Goal: Find specific page/section: Find specific page/section

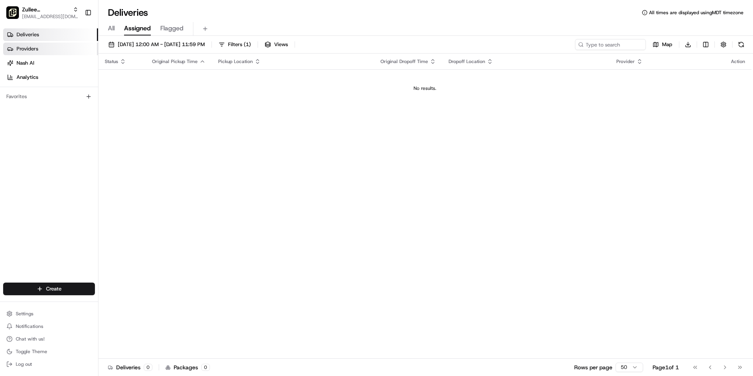
click at [57, 50] on link "Providers" at bounding box center [50, 49] width 95 height 13
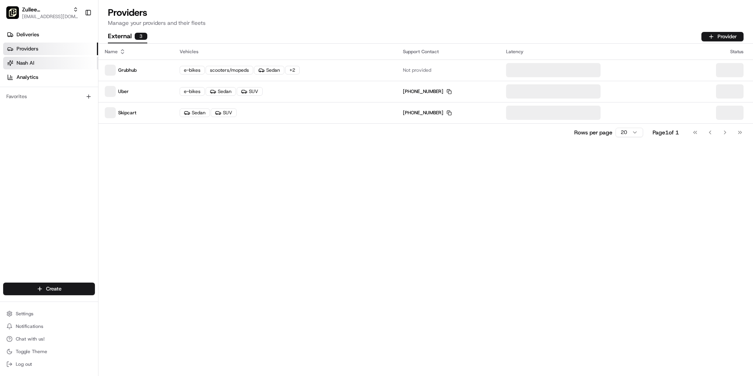
click at [50, 61] on link "Nash AI" at bounding box center [50, 63] width 95 height 13
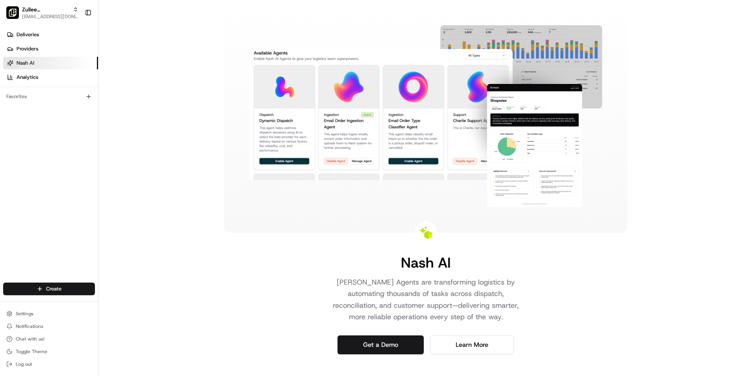
click at [50, 58] on link "Nash AI" at bounding box center [50, 63] width 95 height 13
drag, startPoint x: 52, startPoint y: 49, endPoint x: 63, endPoint y: 61, distance: 15.9
click at [53, 49] on link "Providers" at bounding box center [50, 49] width 95 height 13
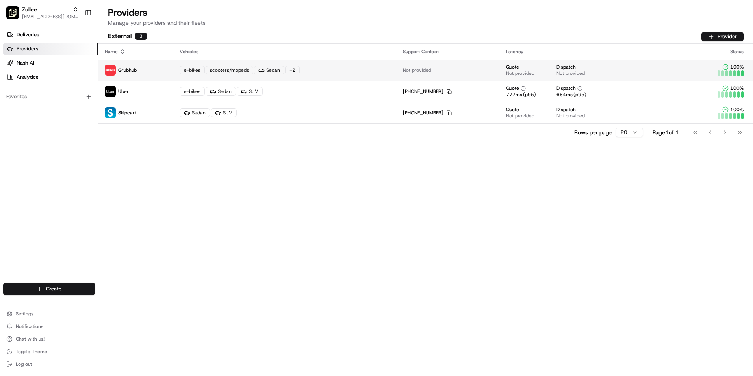
click at [168, 63] on td "Grubhub" at bounding box center [136, 70] width 75 height 21
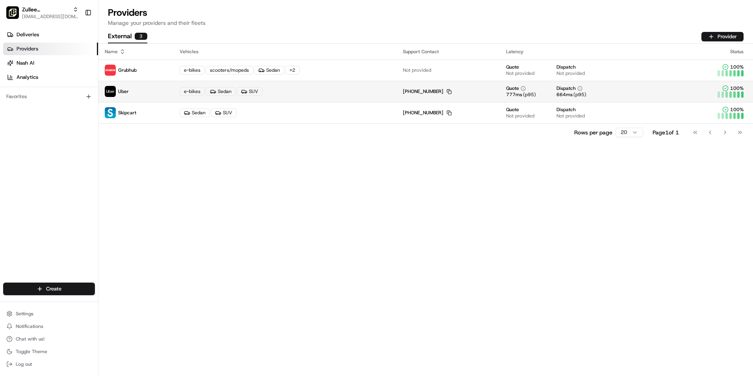
click at [140, 93] on p "Uber" at bounding box center [136, 91] width 62 height 11
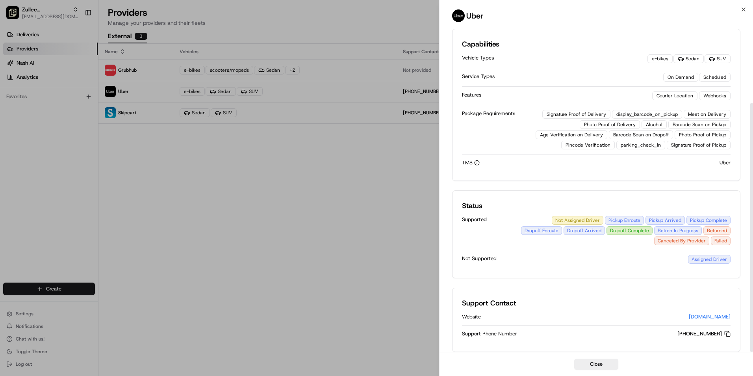
scroll to position [102, 0]
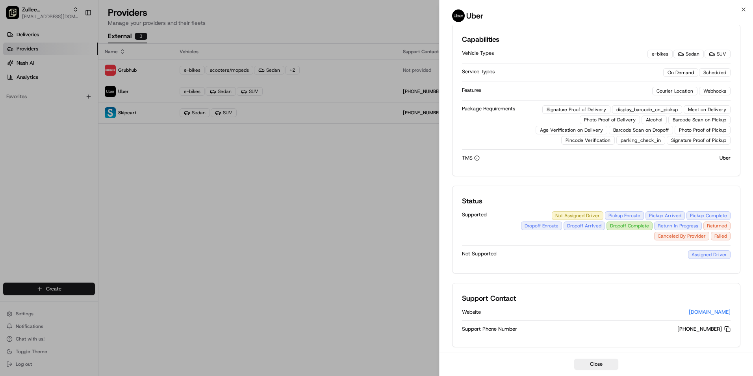
drag, startPoint x: 302, startPoint y: 263, endPoint x: 357, endPoint y: 259, distance: 55.3
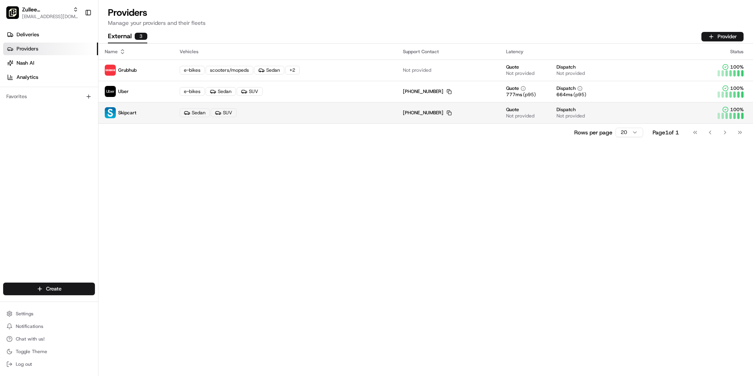
click at [153, 116] on p "Skipcart" at bounding box center [136, 112] width 62 height 11
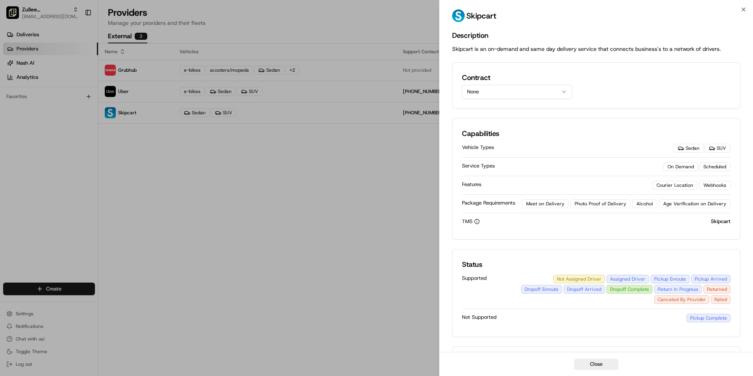
drag, startPoint x: 322, startPoint y: 221, endPoint x: 391, endPoint y: 227, distance: 68.4
